Goal: Task Accomplishment & Management: Complete application form

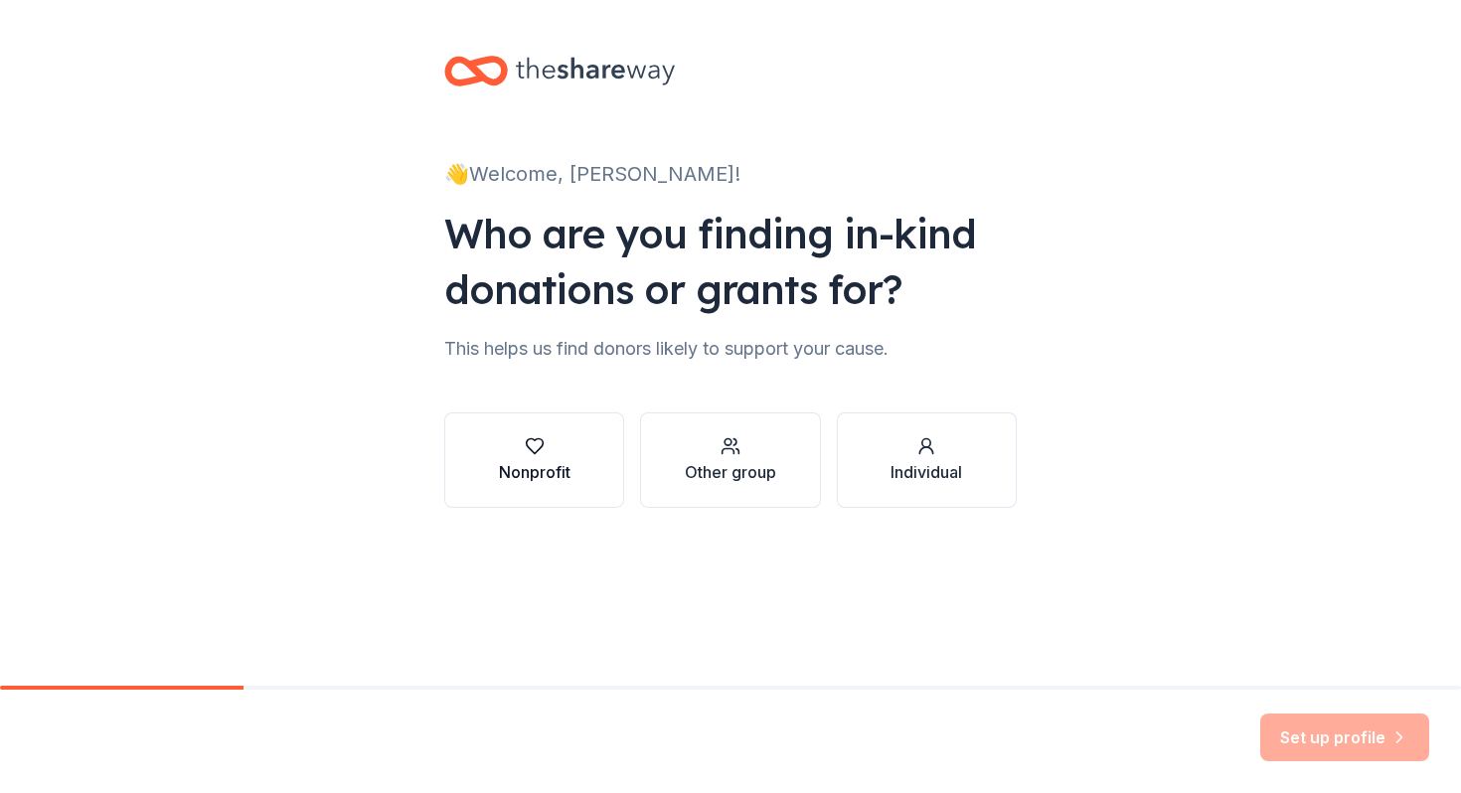
click at [537, 493] on button "Nonprofit" at bounding box center [534, 460] width 180 height 95
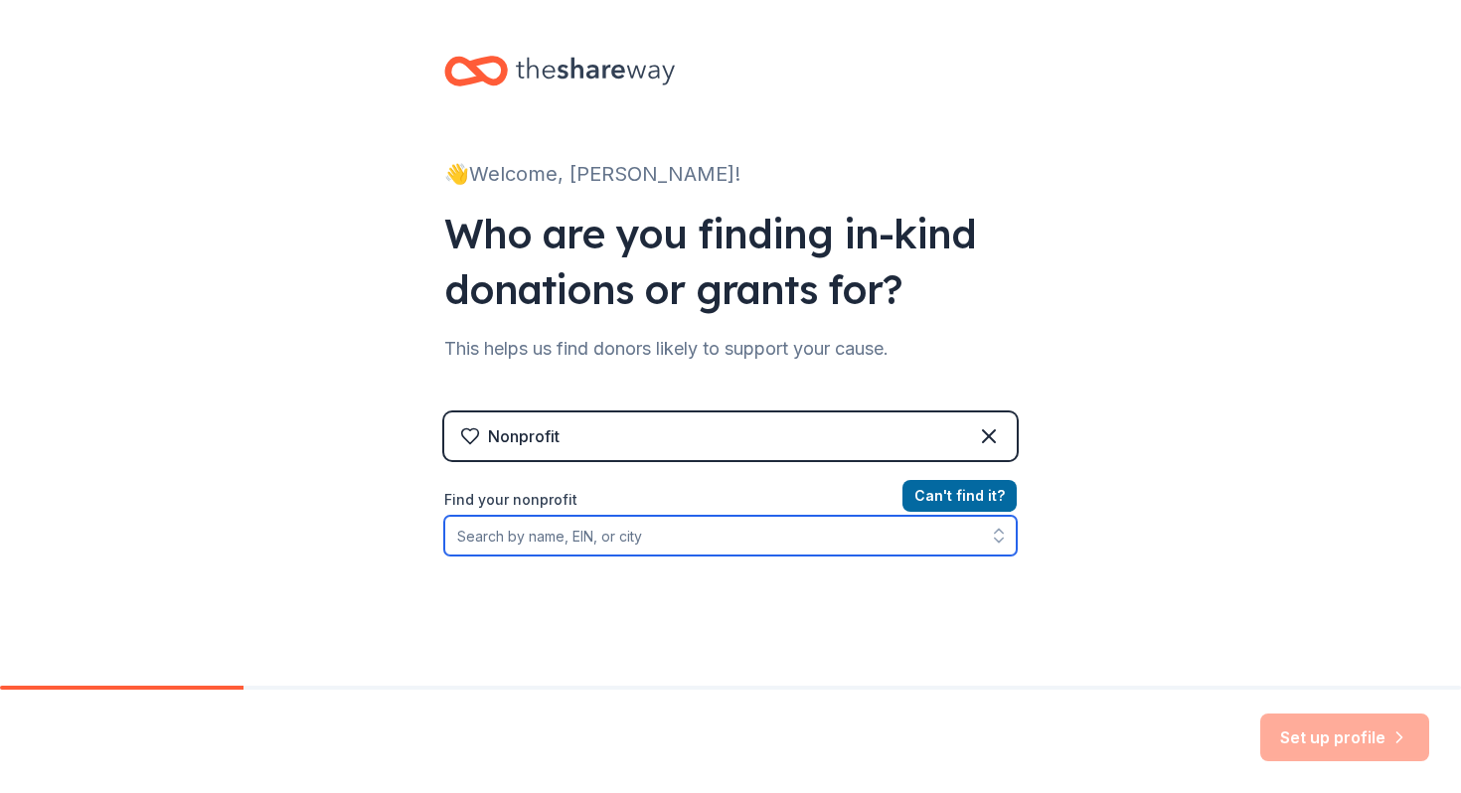
click at [830, 535] on input "Find your nonprofit" at bounding box center [730, 536] width 573 height 40
click at [996, 540] on icon "button" at bounding box center [999, 541] width 8 height 4
type input "3GNY"
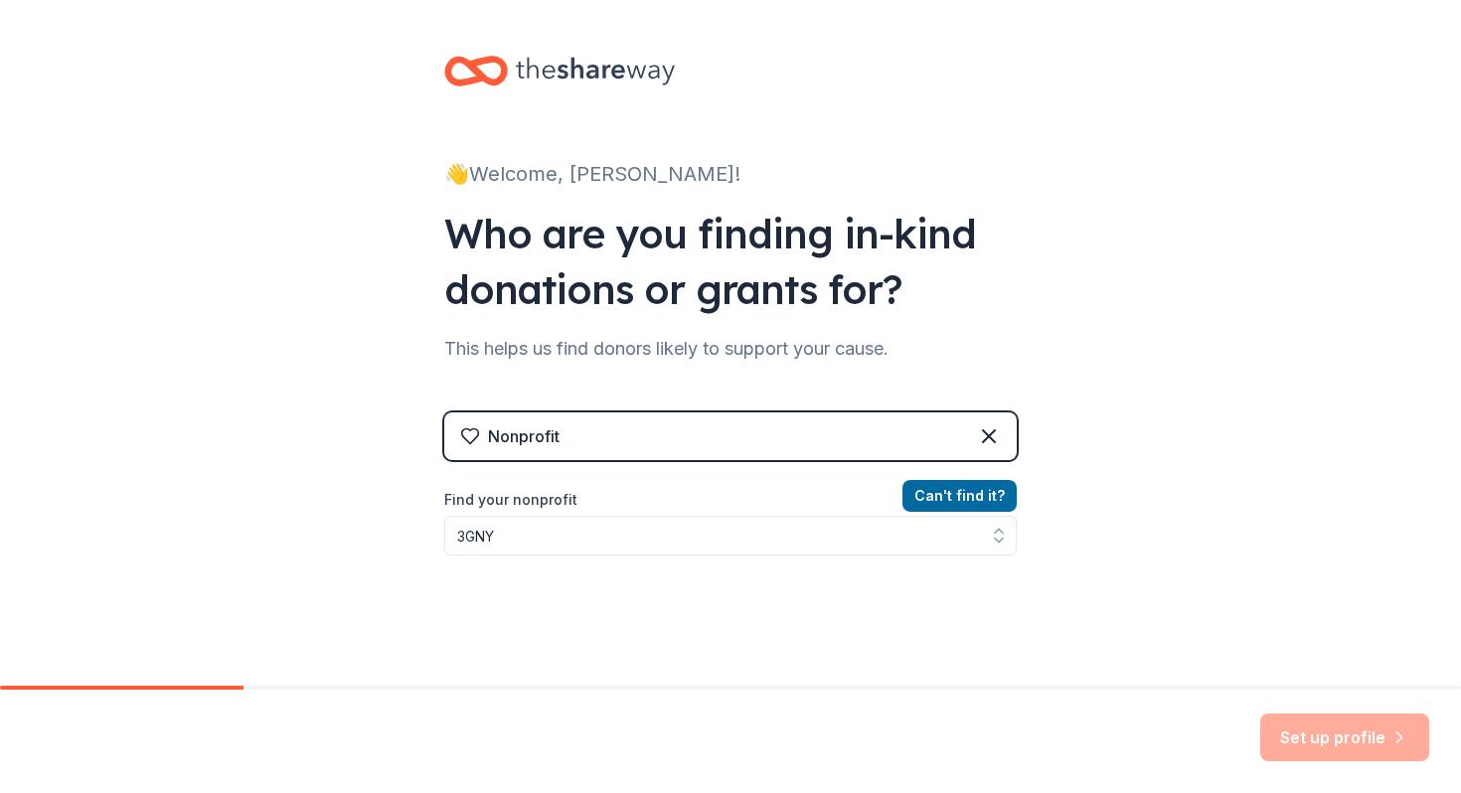
click at [1333, 731] on div "Set up profile" at bounding box center [1345, 738] width 169 height 48
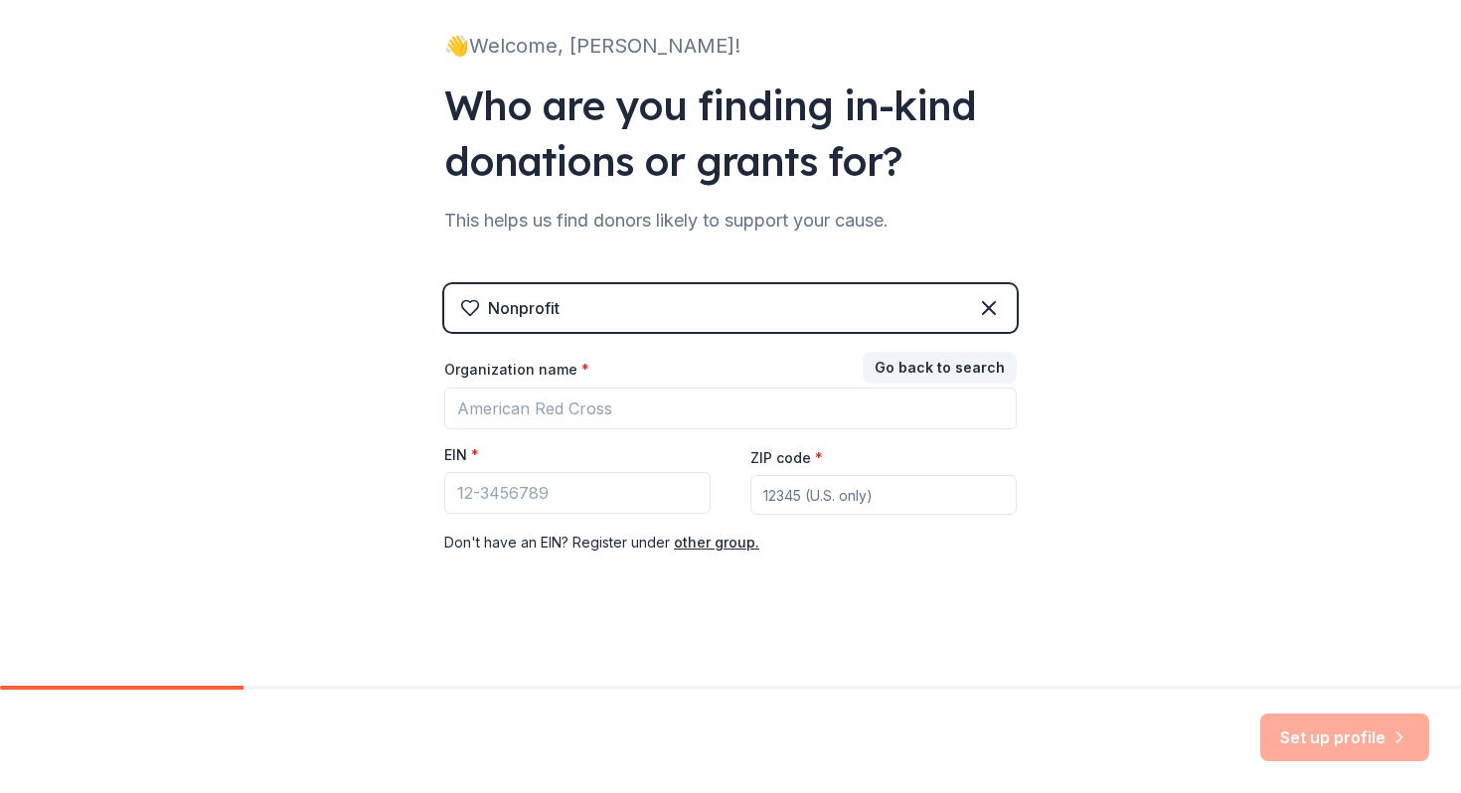
scroll to position [132, 0]
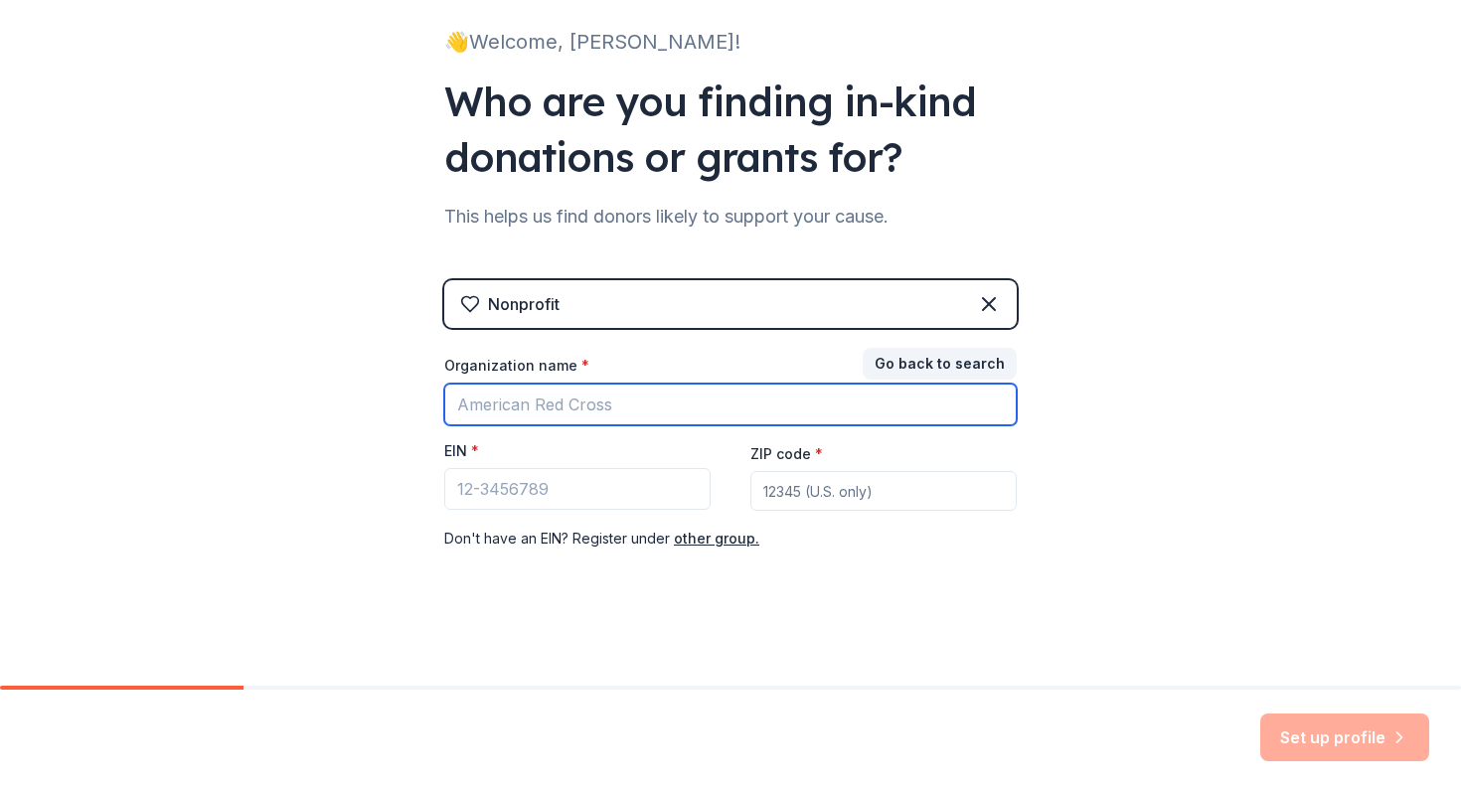
click at [676, 403] on input "Organization name *" at bounding box center [730, 405] width 573 height 42
type input "3G"
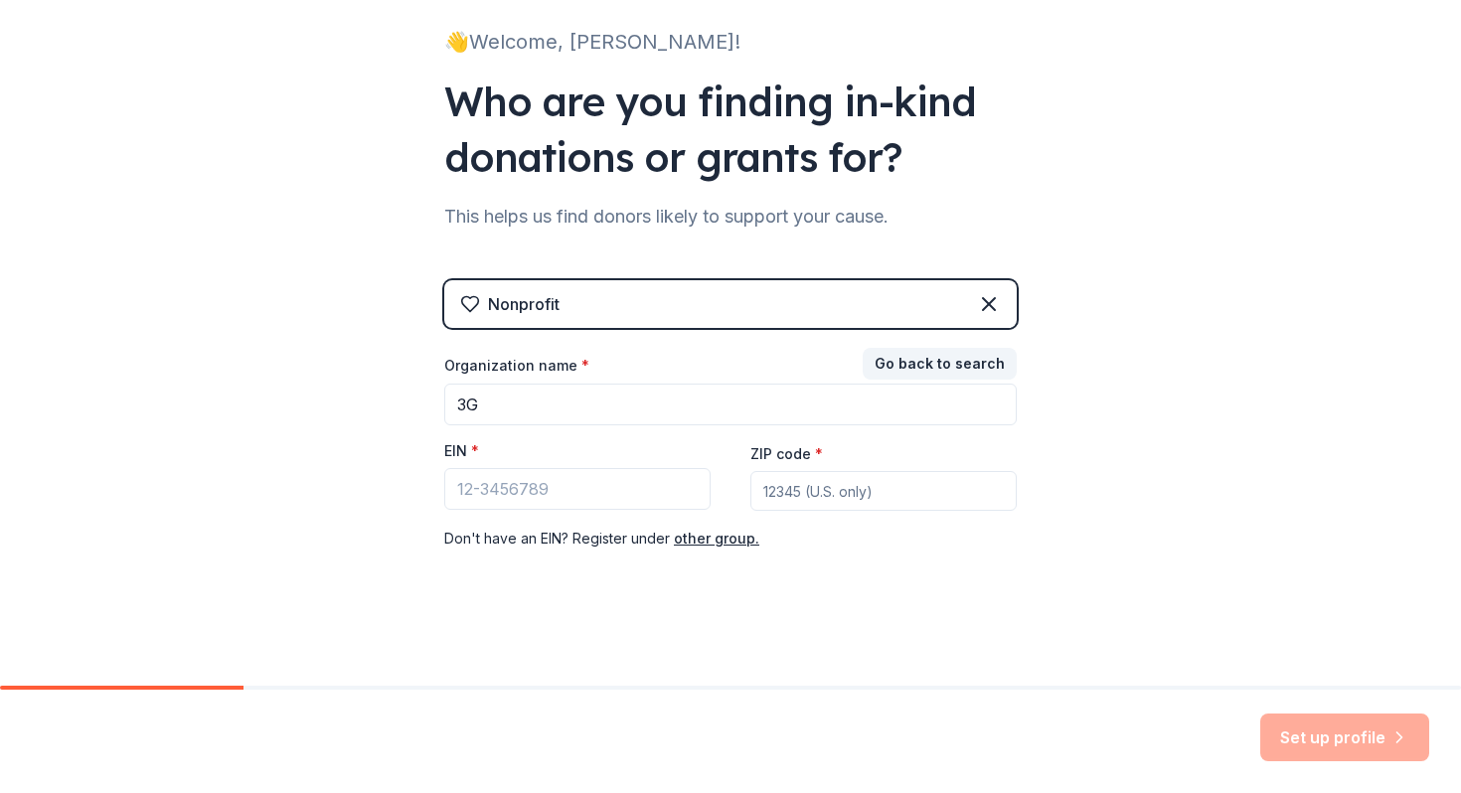
click at [1093, 499] on div "👋 Welcome, [PERSON_NAME]! Who are you finding in-kind donations or grants for? …" at bounding box center [730, 277] width 1461 height 818
click at [1309, 722] on div "Set up profile" at bounding box center [1345, 738] width 169 height 48
click at [899, 498] on input "ZIP code *" at bounding box center [884, 491] width 266 height 40
type input "08827"
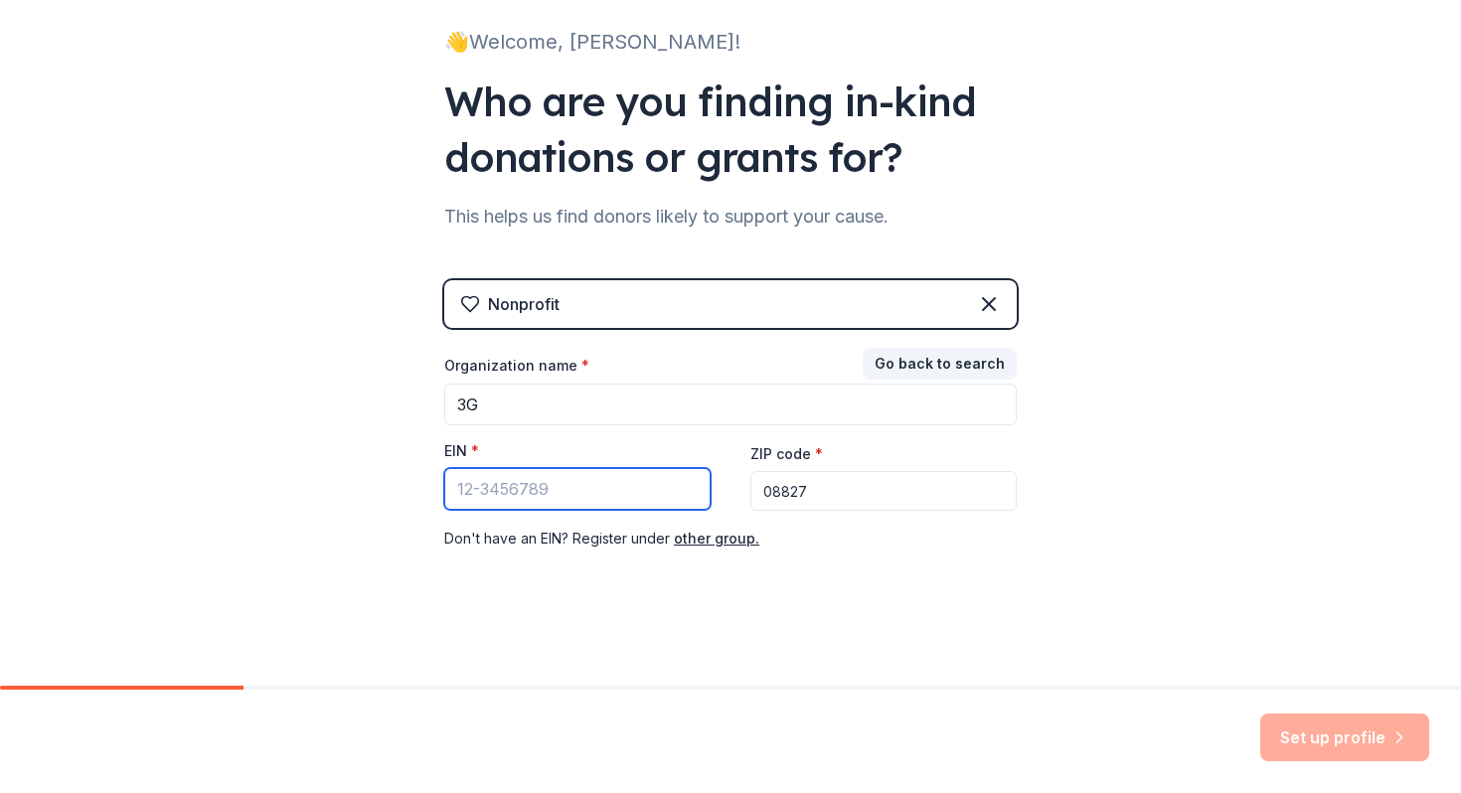
click at [656, 489] on input "EIN *" at bounding box center [577, 489] width 266 height 42
click at [1247, 702] on div "Set up profile" at bounding box center [730, 741] width 1461 height 103
click at [604, 494] on input "00-000000" at bounding box center [577, 489] width 266 height 42
type input "00-00000"
click at [787, 556] on div "Nonprofit Go back to search Organization name * 3G EIN * 00-00000 ZIP code * 08…" at bounding box center [730, 435] width 573 height 310
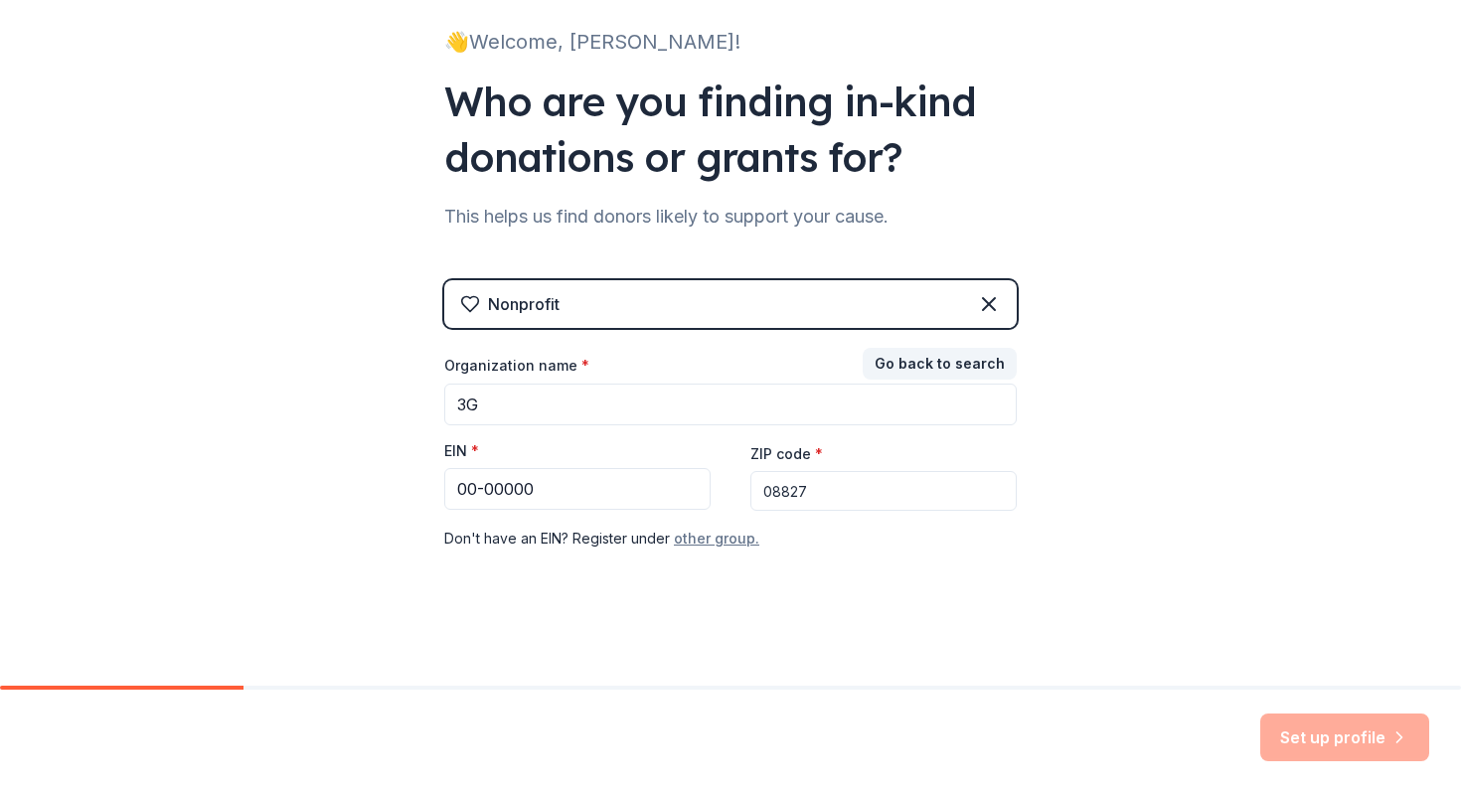
click at [725, 543] on button "other group." at bounding box center [717, 539] width 86 height 24
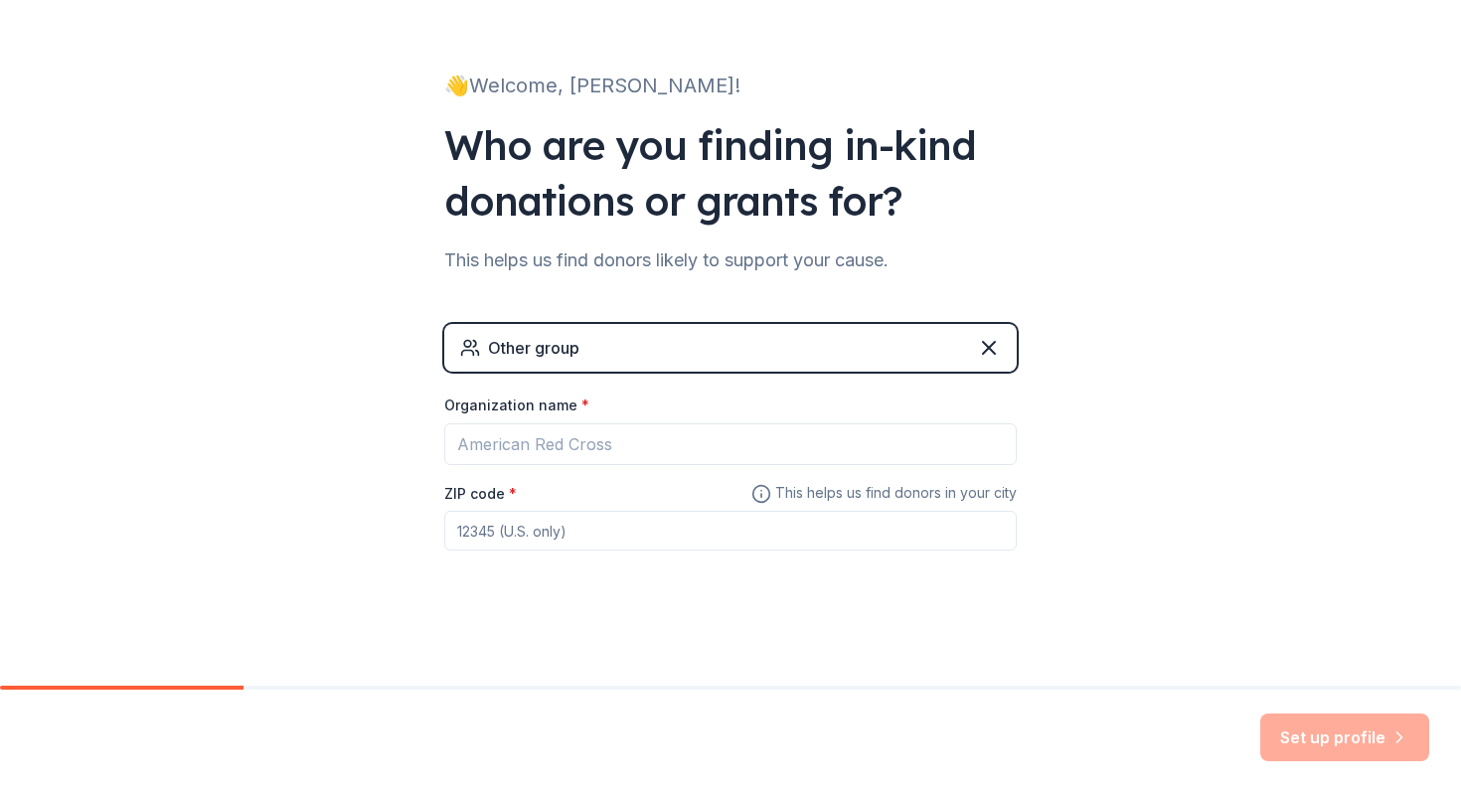
click at [1314, 722] on div "Set up profile" at bounding box center [1345, 738] width 169 height 48
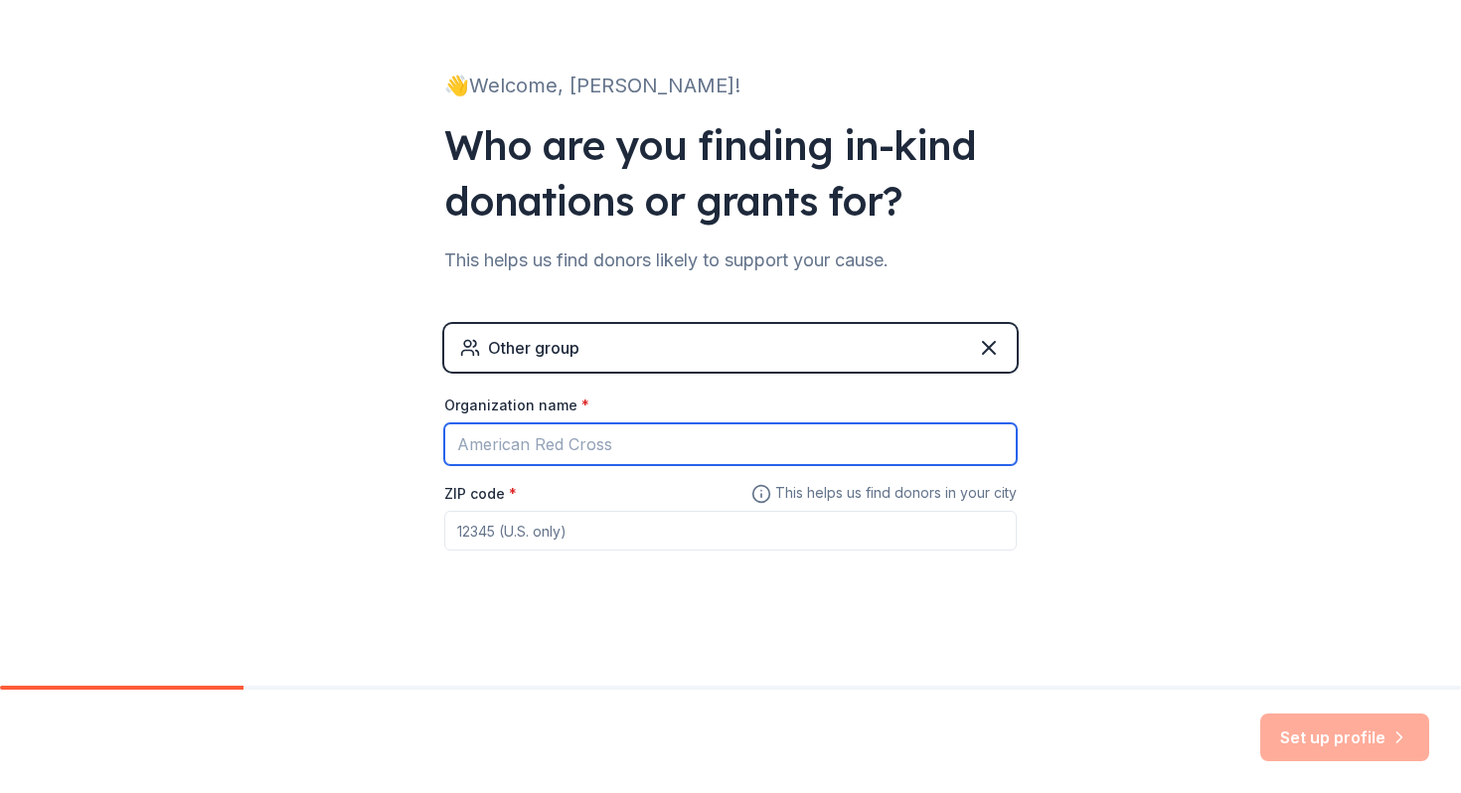
click at [749, 460] on input "Organization name *" at bounding box center [730, 445] width 573 height 42
type input "3G"
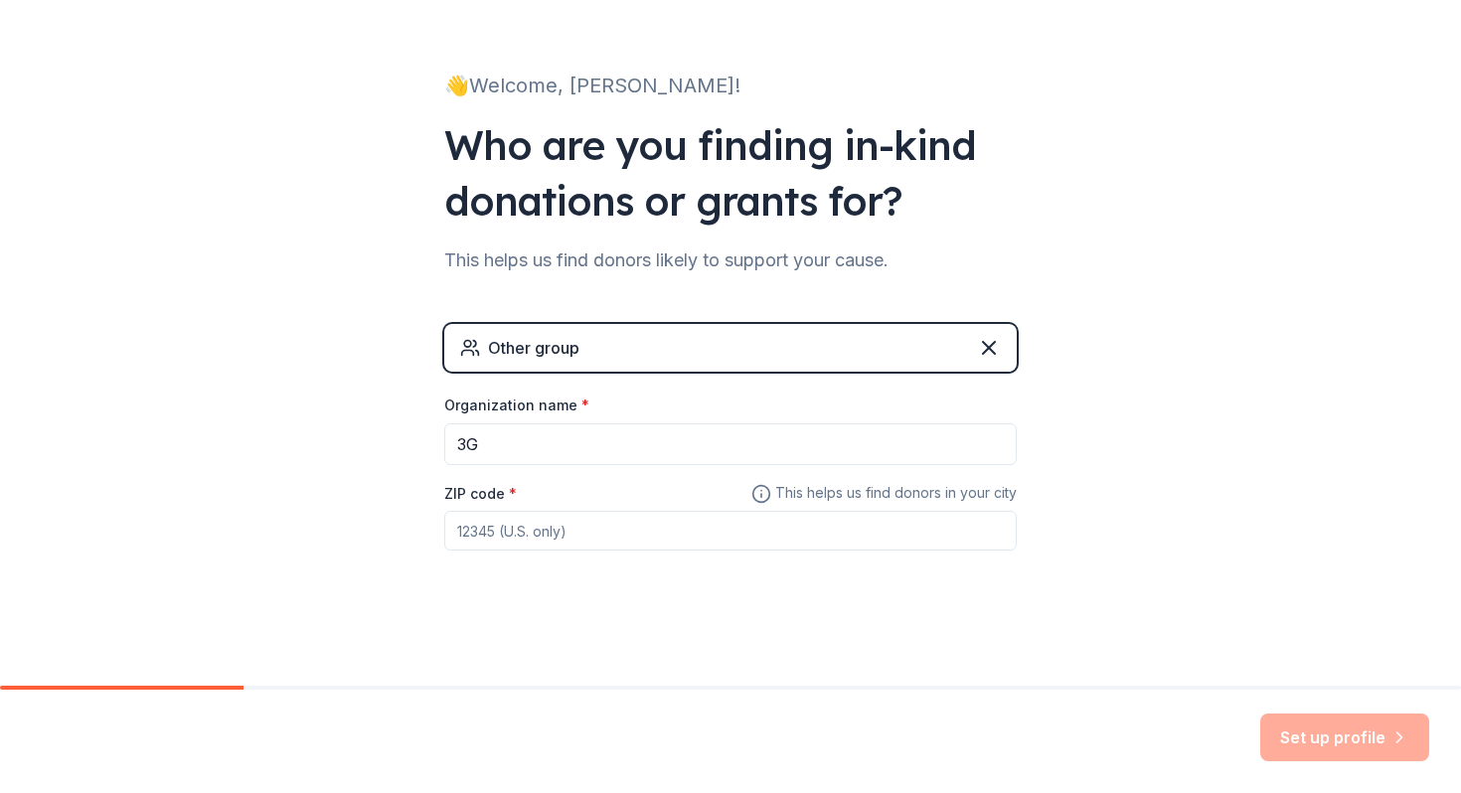
click at [741, 533] on input "ZIP code *" at bounding box center [730, 531] width 573 height 40
type input "08827"
click at [1318, 737] on button "Set up profile" at bounding box center [1345, 738] width 169 height 48
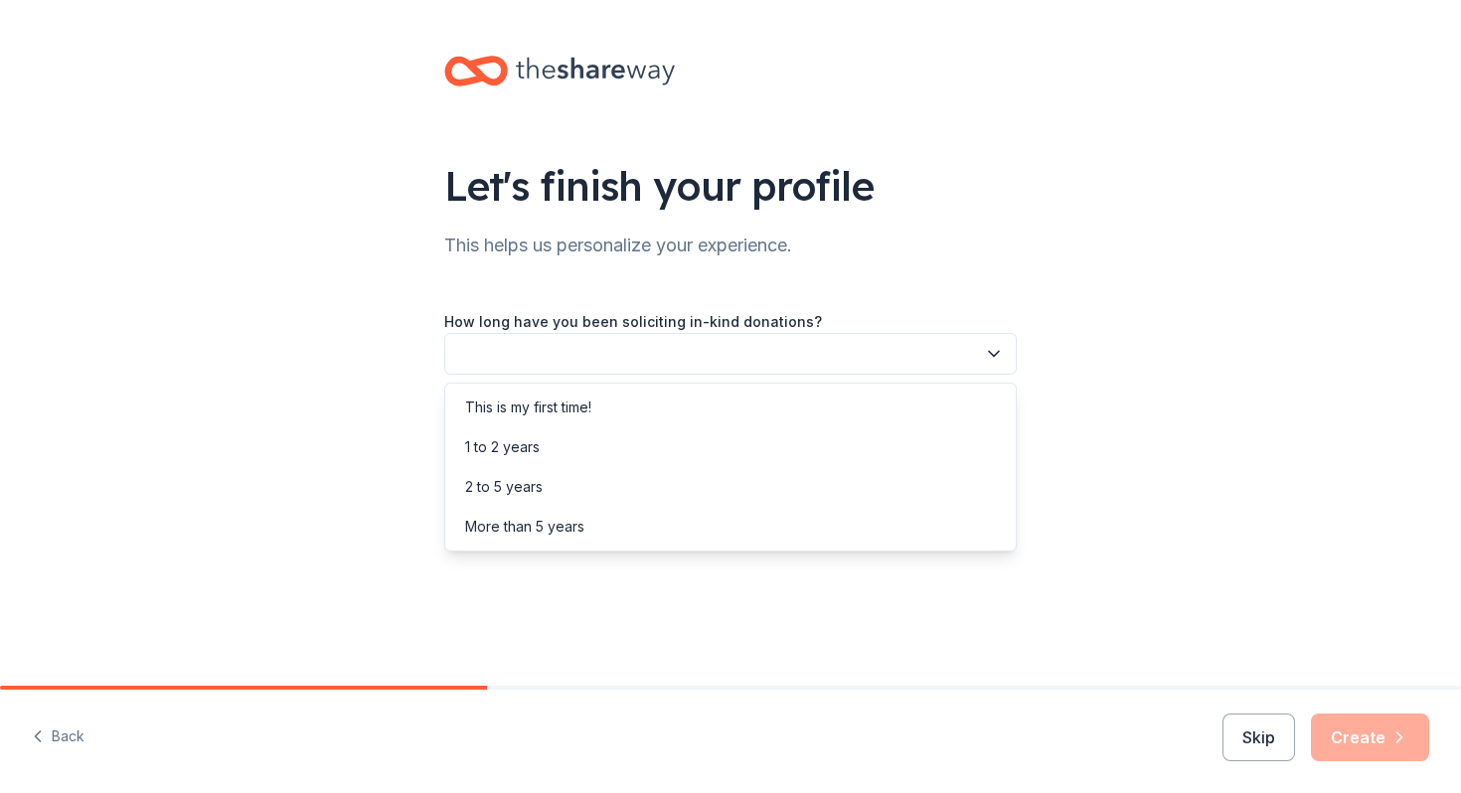
click at [770, 359] on button "button" at bounding box center [730, 354] width 573 height 42
click at [747, 403] on div "This is my first time!" at bounding box center [730, 408] width 563 height 40
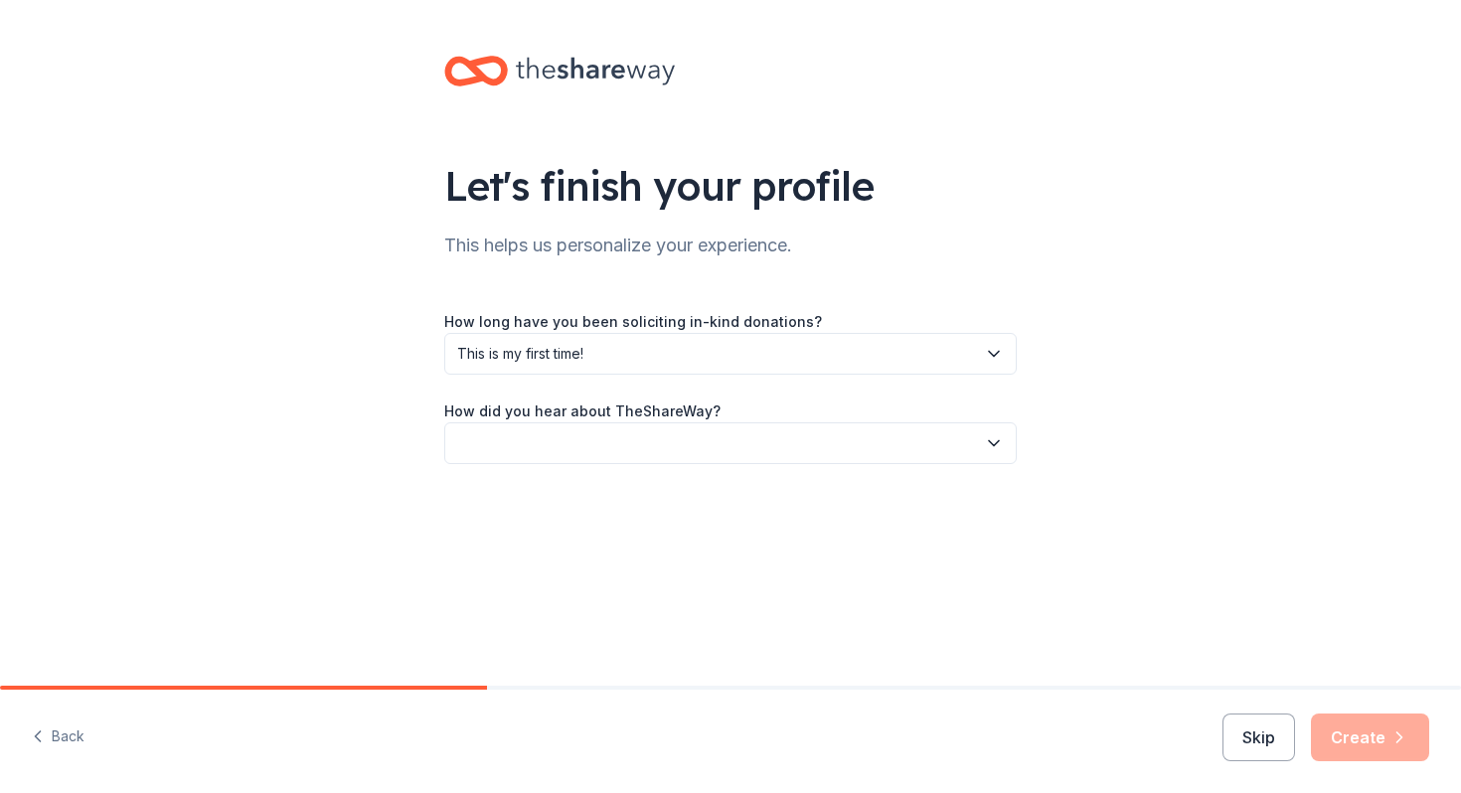
click at [704, 443] on button "button" at bounding box center [730, 444] width 573 height 42
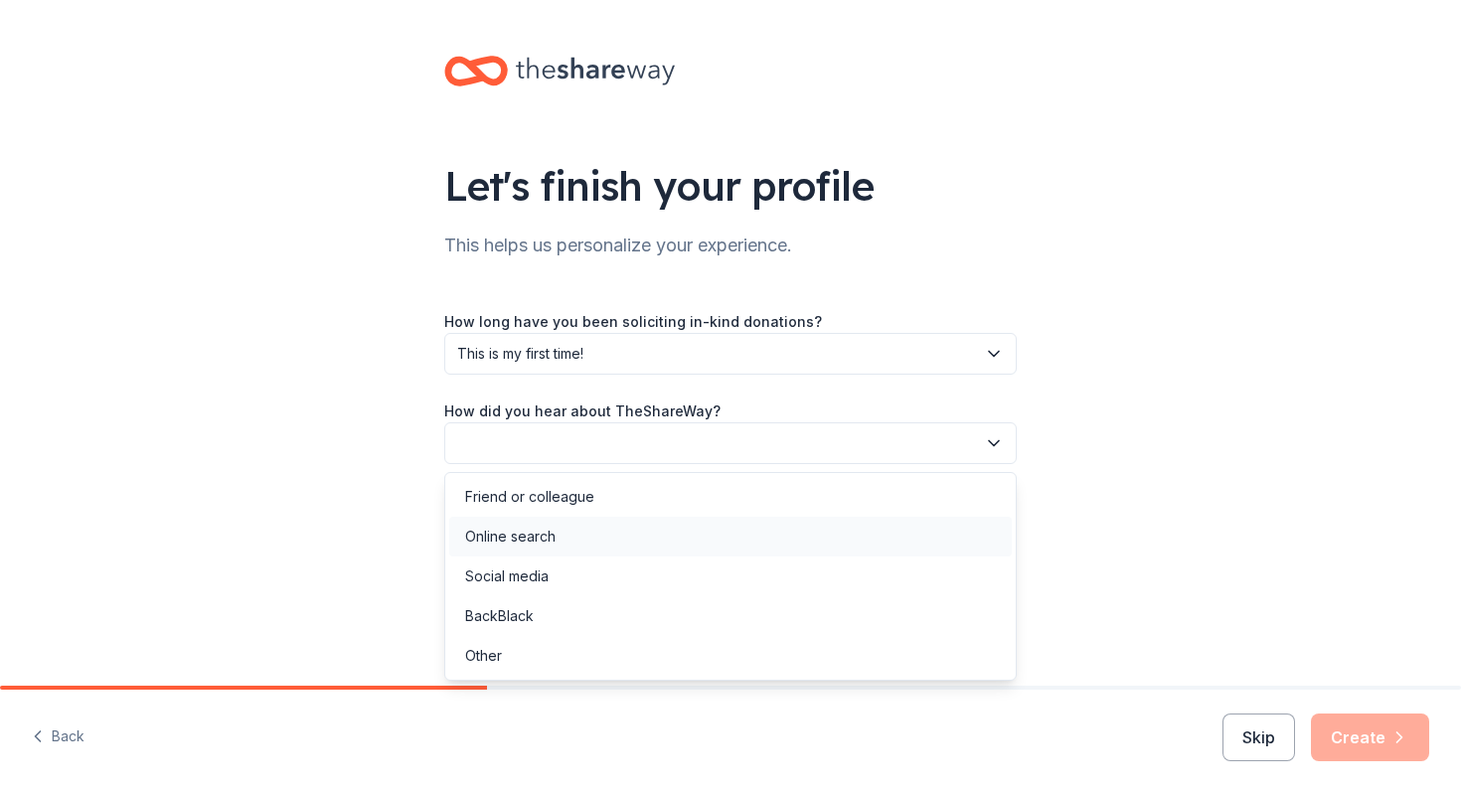
click at [646, 540] on div "Online search" at bounding box center [730, 537] width 563 height 40
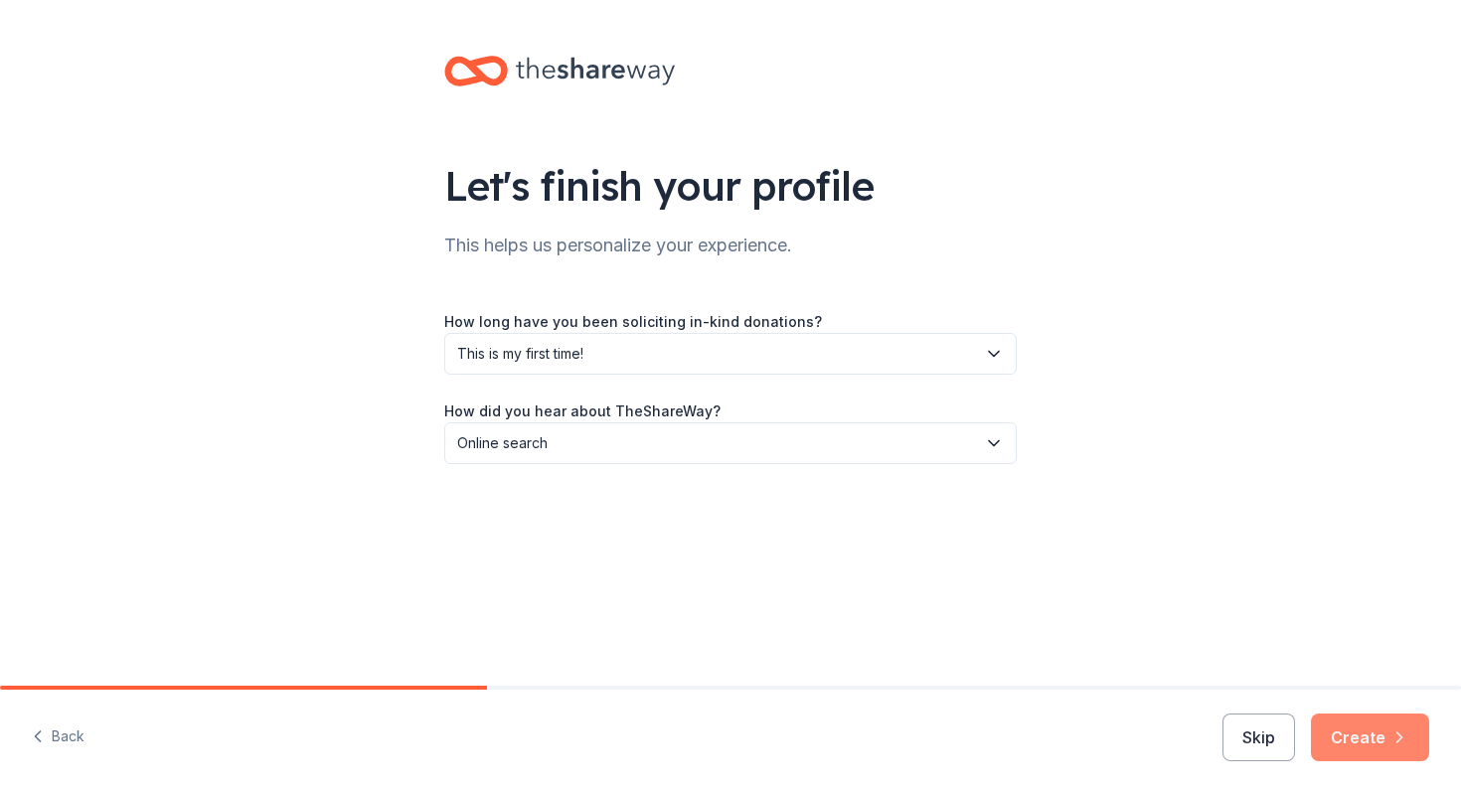
click at [1361, 745] on button "Create" at bounding box center [1370, 738] width 118 height 48
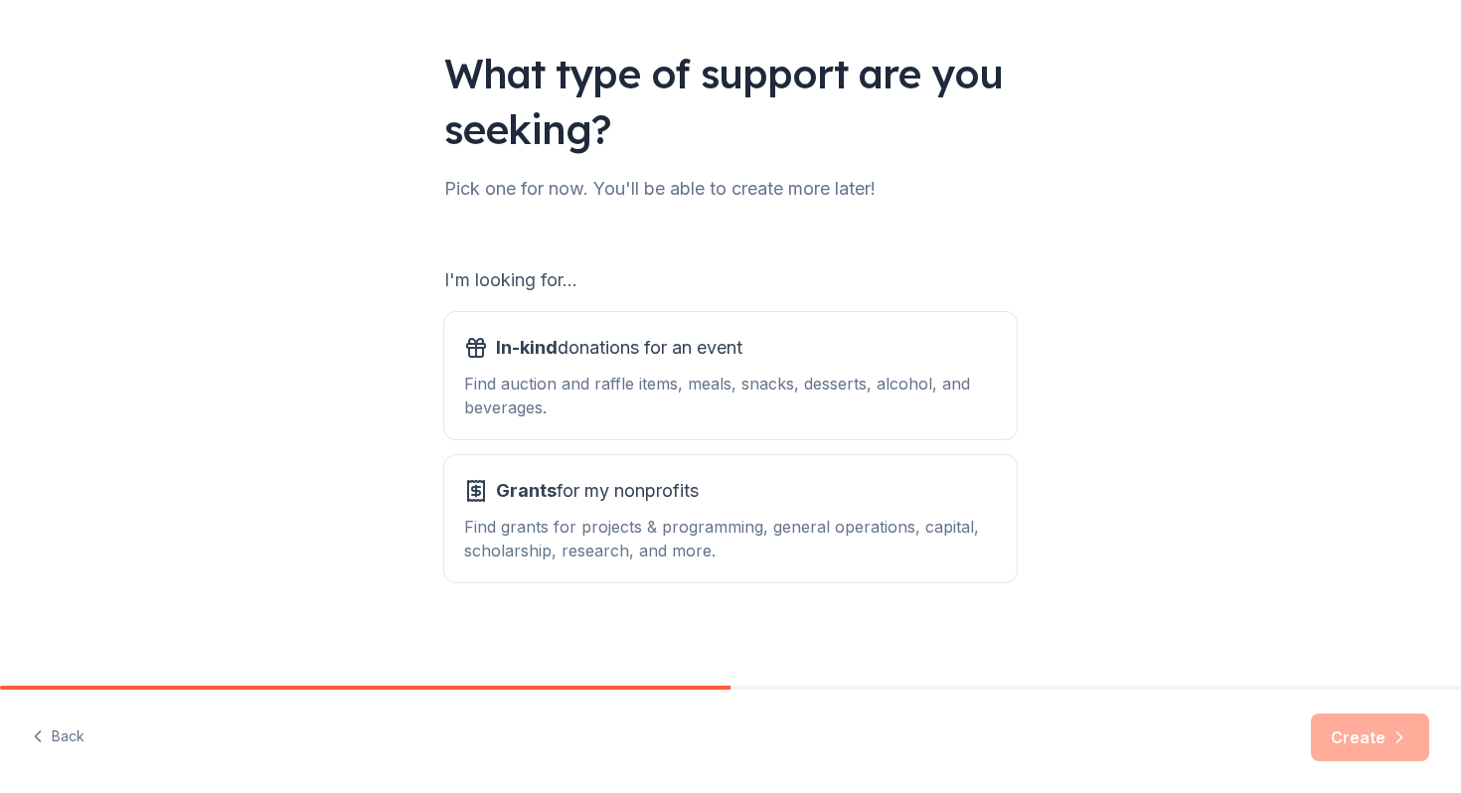
scroll to position [116, 0]
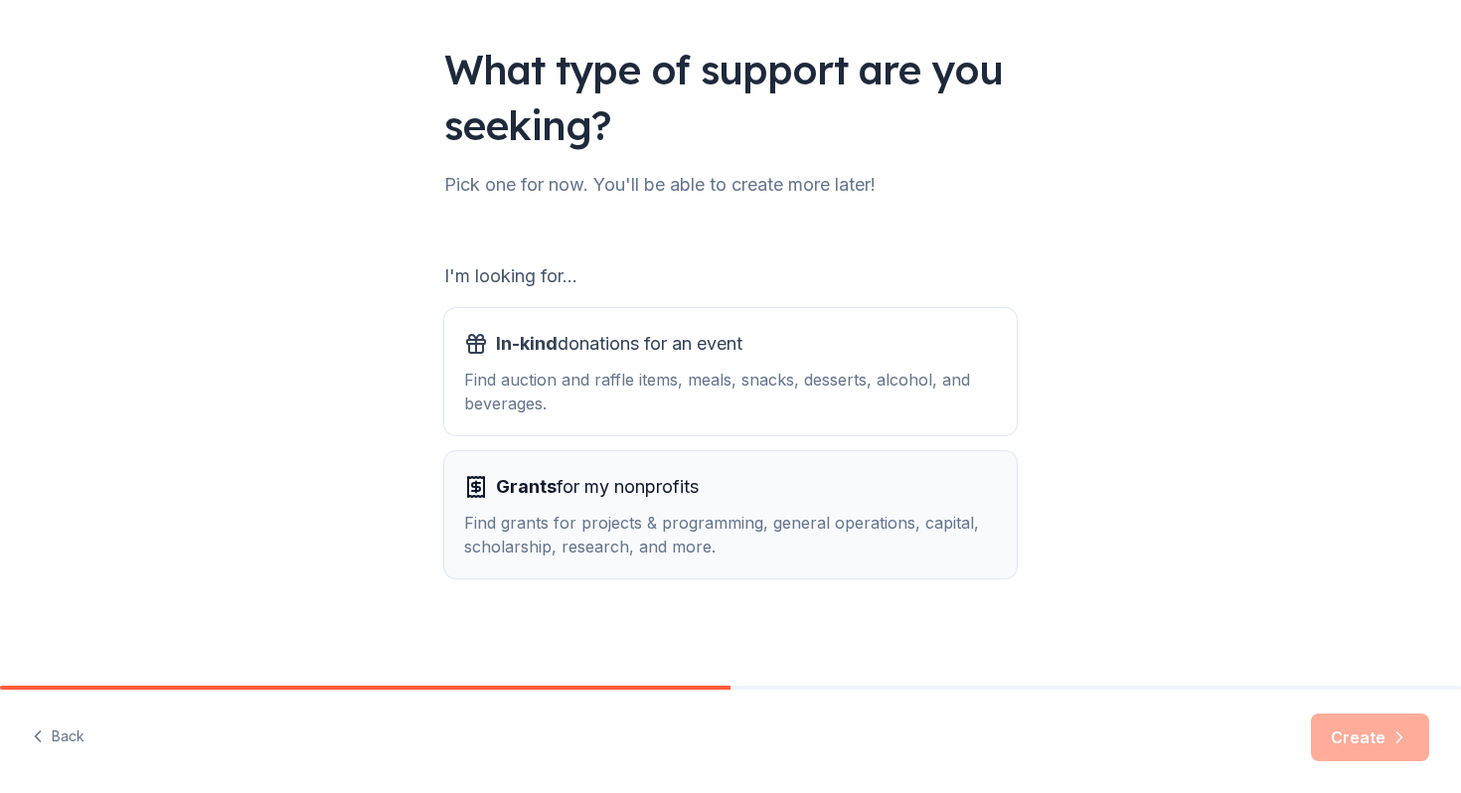
click at [960, 545] on div "Find grants for projects & programming, general operations, capital, scholarshi…" at bounding box center [730, 535] width 533 height 48
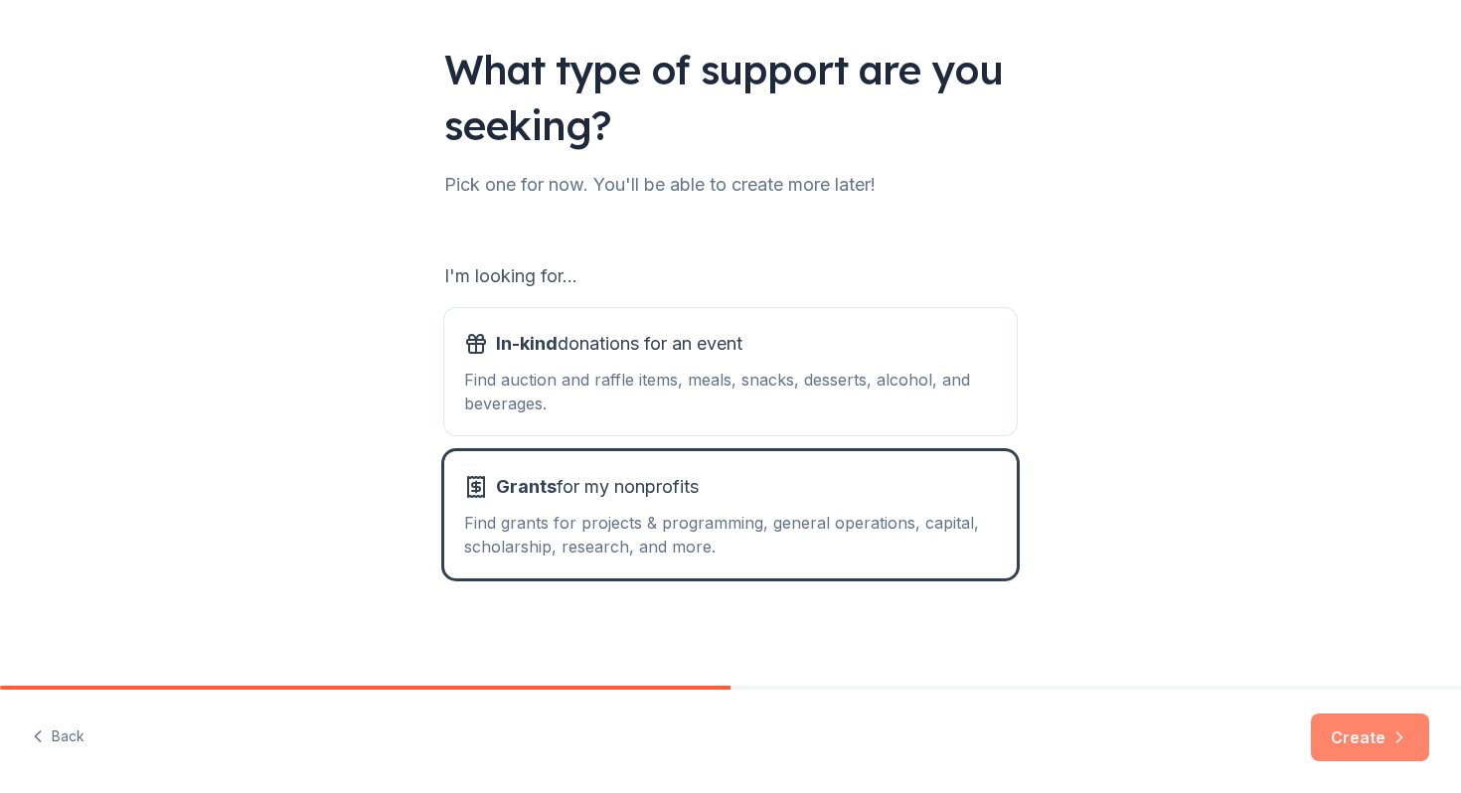
click at [1404, 738] on icon "button" at bounding box center [1400, 738] width 20 height 20
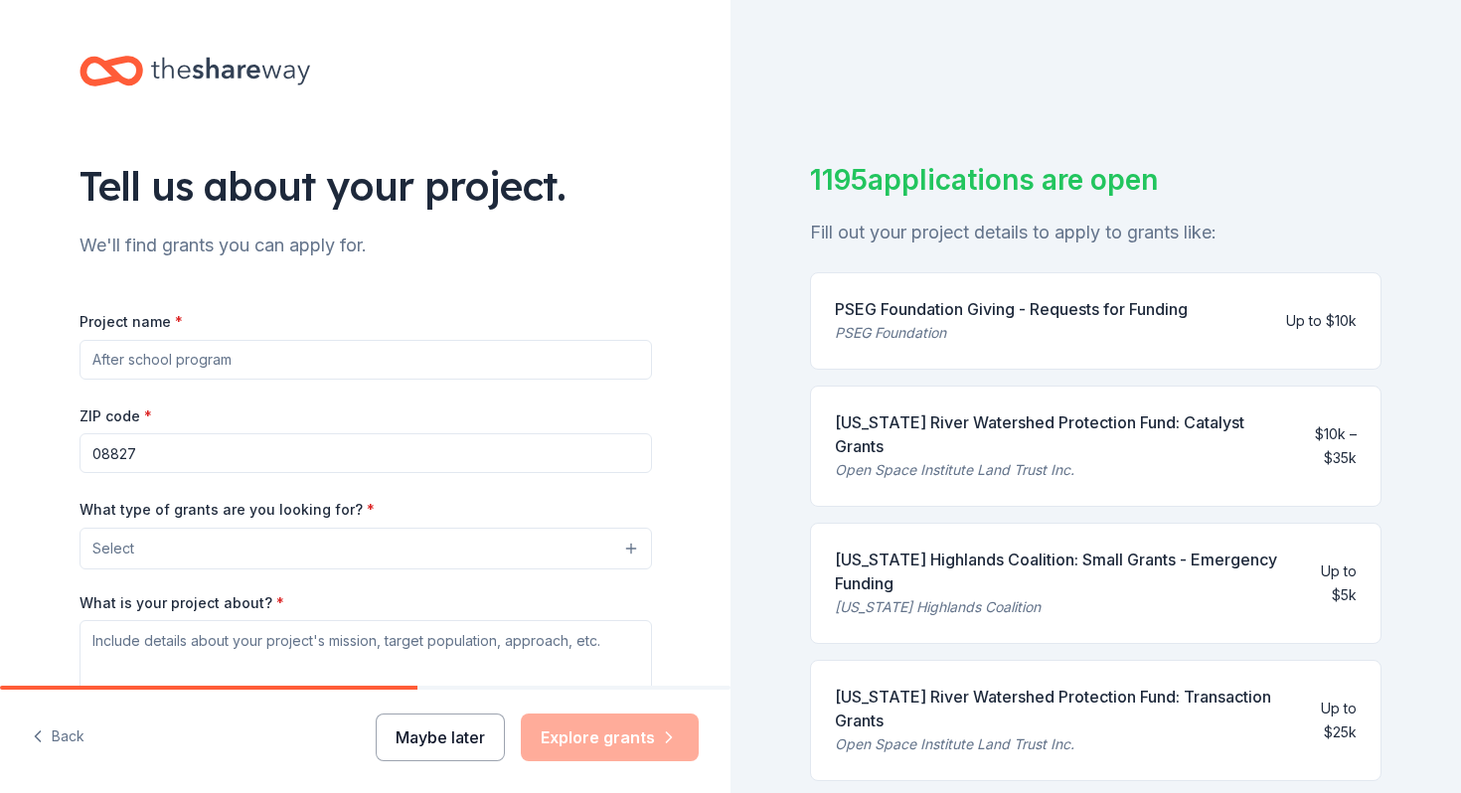
click at [482, 731] on button "Maybe later" at bounding box center [440, 738] width 129 height 48
click at [446, 753] on button "Maybe later" at bounding box center [440, 738] width 129 height 48
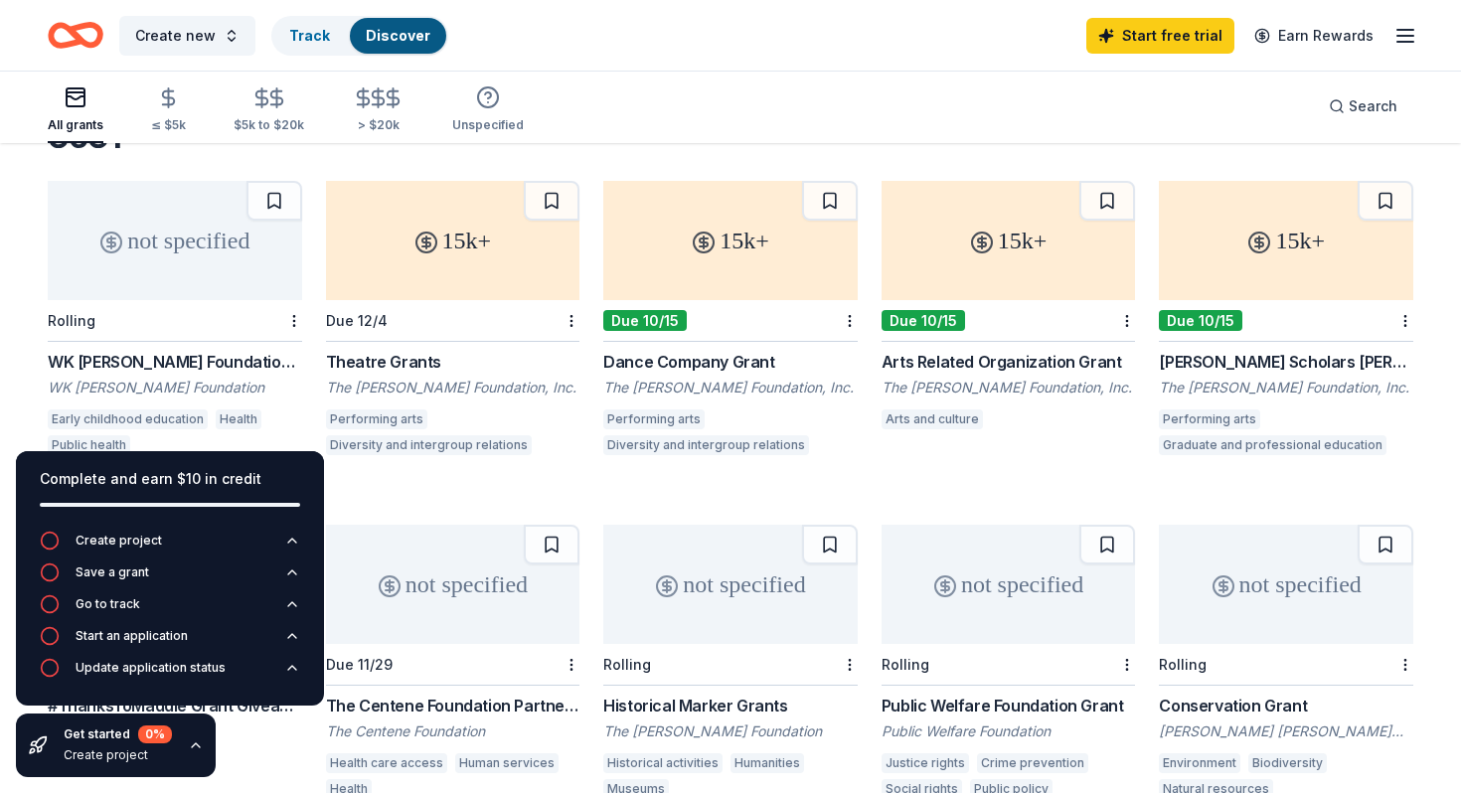
scroll to position [130, 0]
